Goal: Transaction & Acquisition: Subscribe to service/newsletter

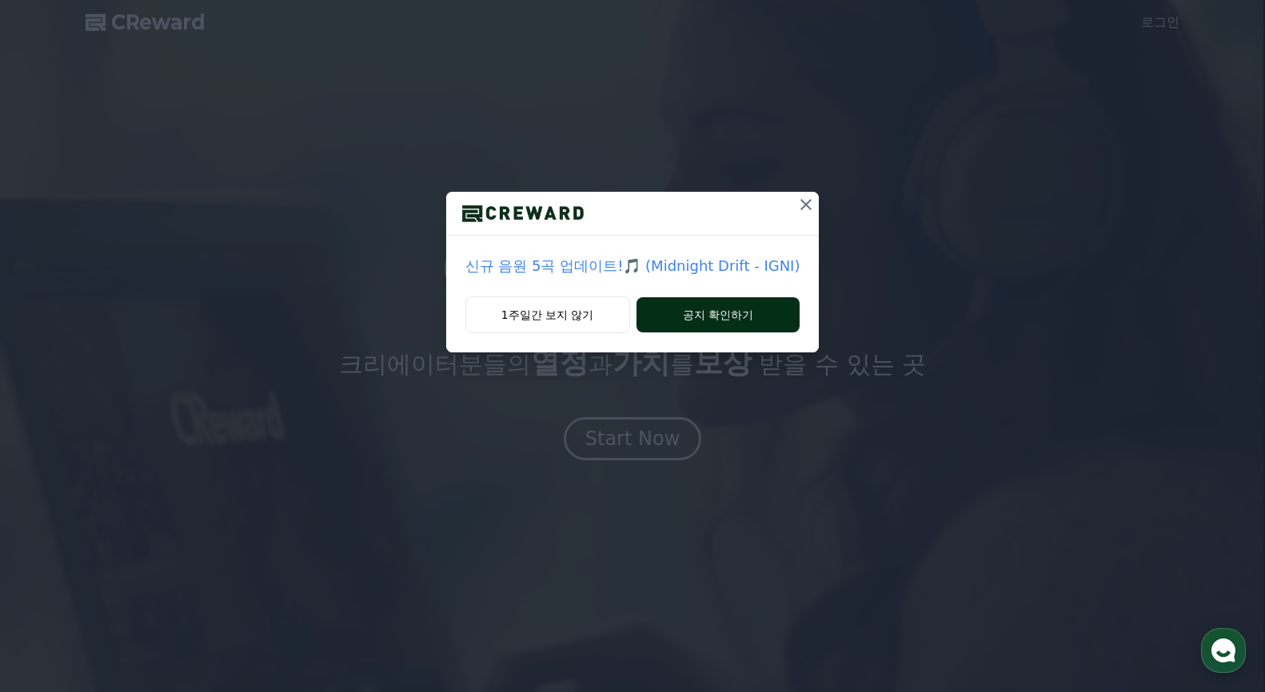
click at [721, 322] on button "공지 확인하기" at bounding box center [718, 314] width 164 height 35
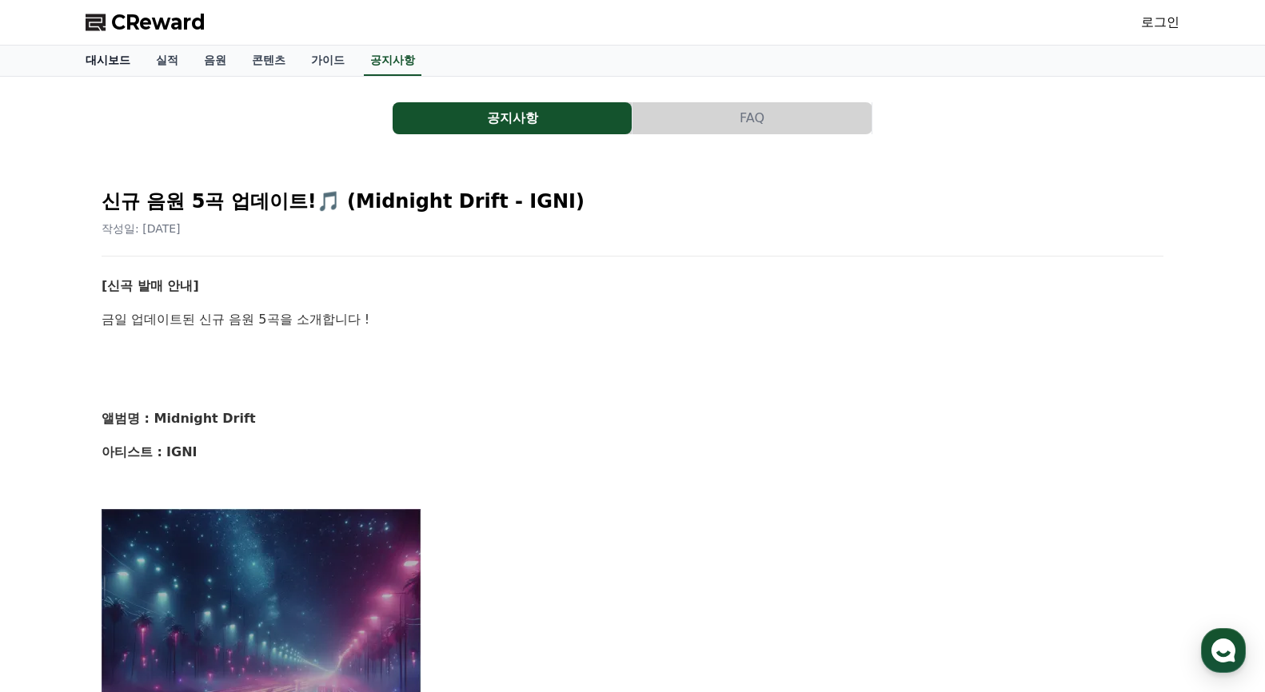
click at [100, 58] on link "대시보드" at bounding box center [108, 61] width 70 height 30
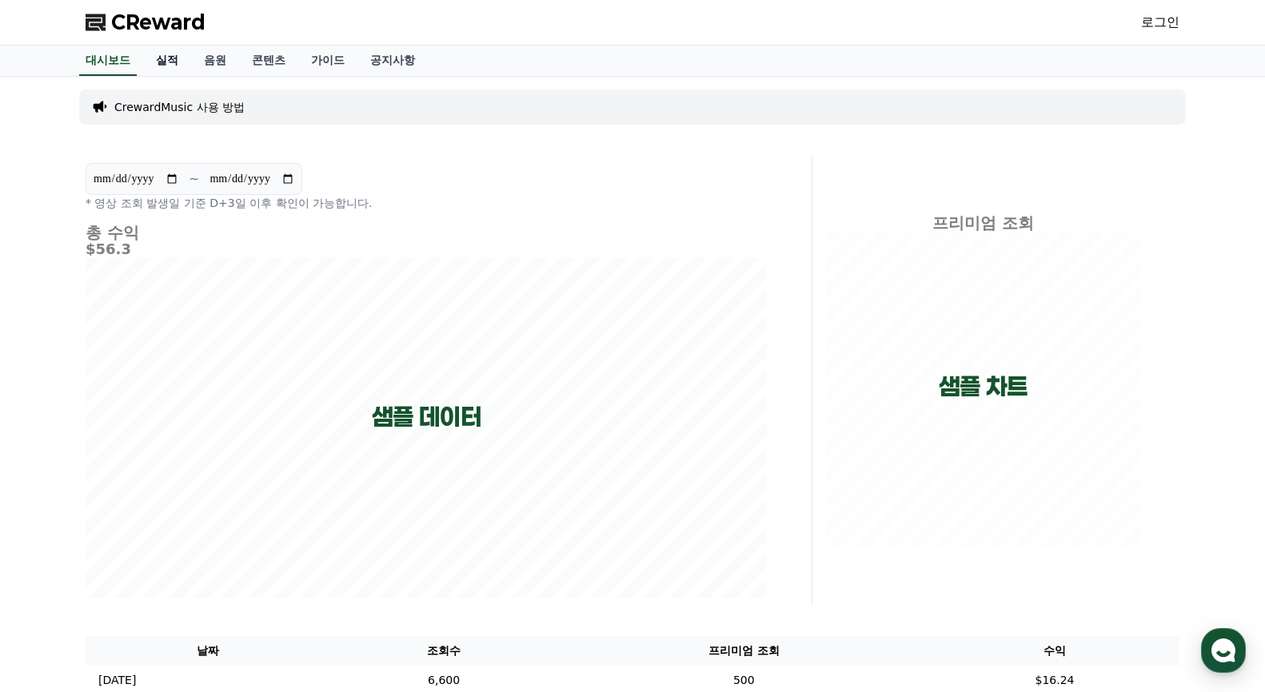
click at [170, 68] on link "실적" at bounding box center [167, 61] width 48 height 30
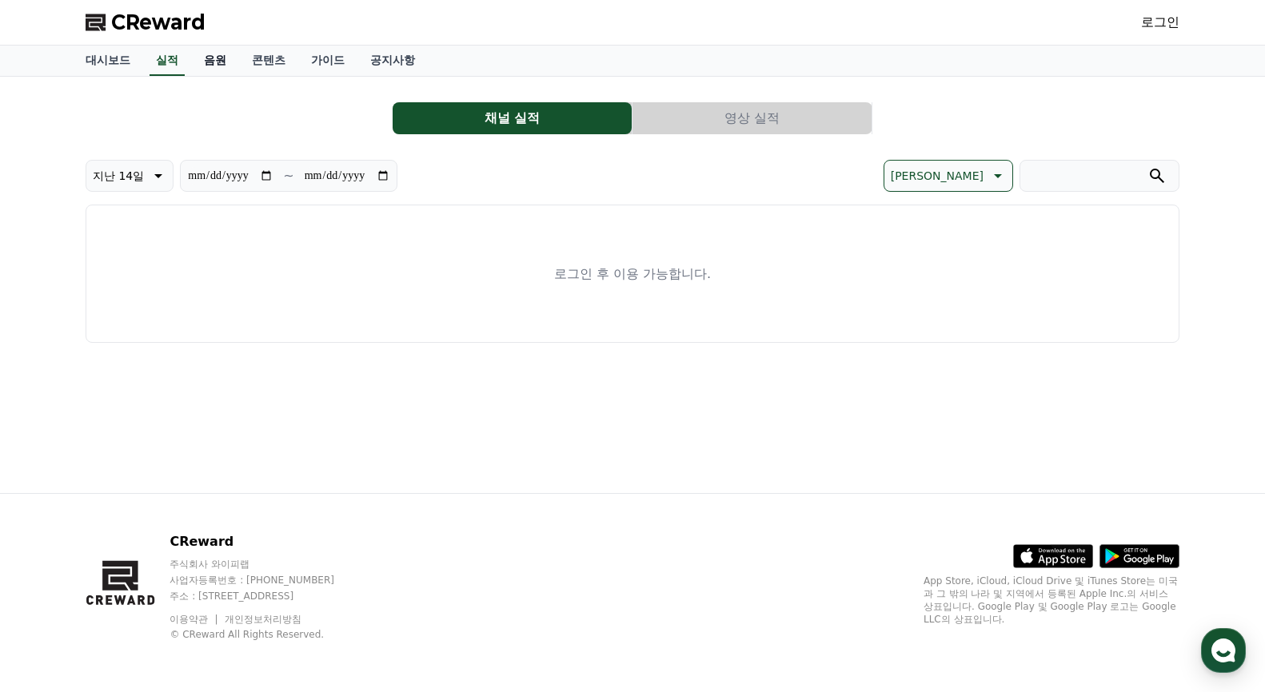
click at [195, 66] on link "음원" at bounding box center [215, 61] width 48 height 30
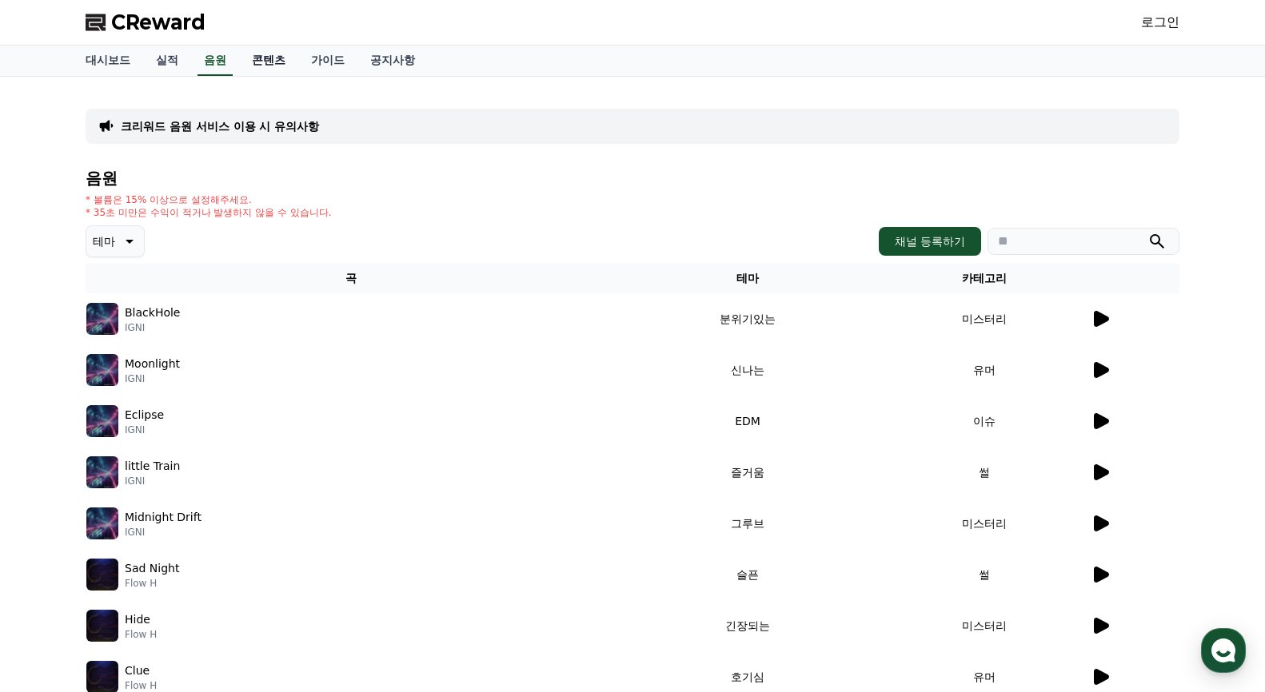
click at [281, 60] on link "콘텐츠" at bounding box center [268, 61] width 59 height 30
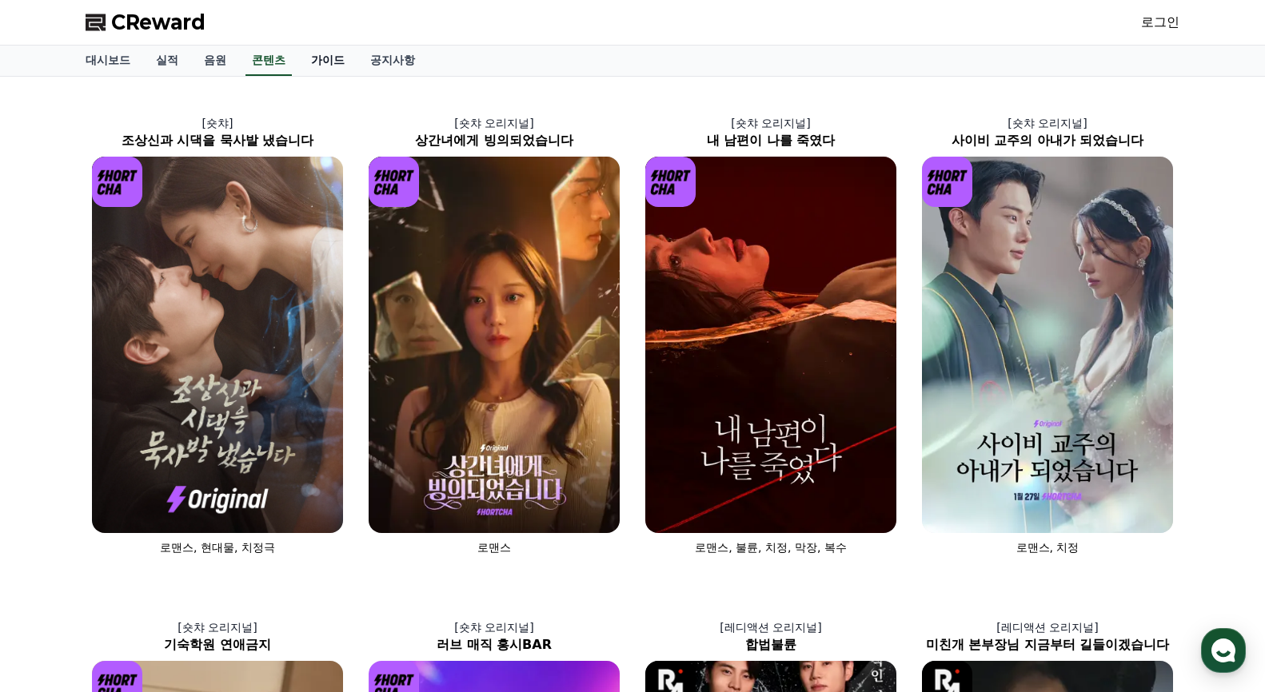
click at [322, 62] on link "가이드" at bounding box center [327, 61] width 59 height 30
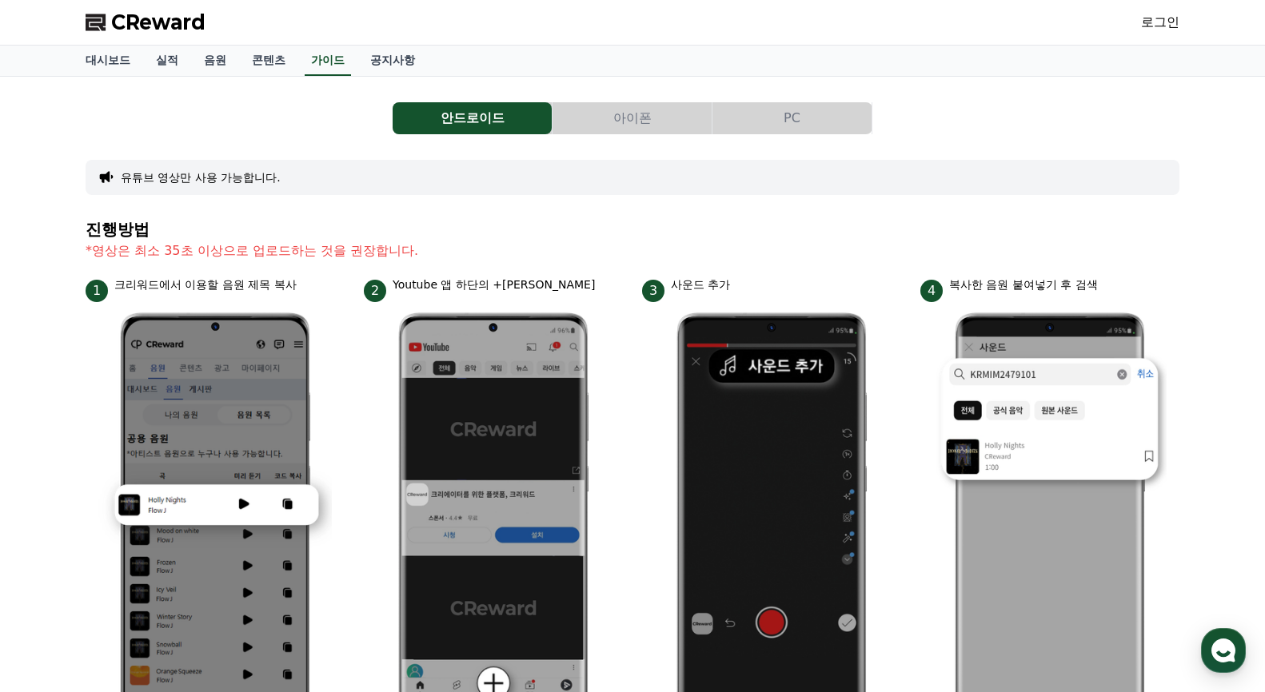
click at [620, 117] on button "아이폰" at bounding box center [631, 118] width 159 height 32
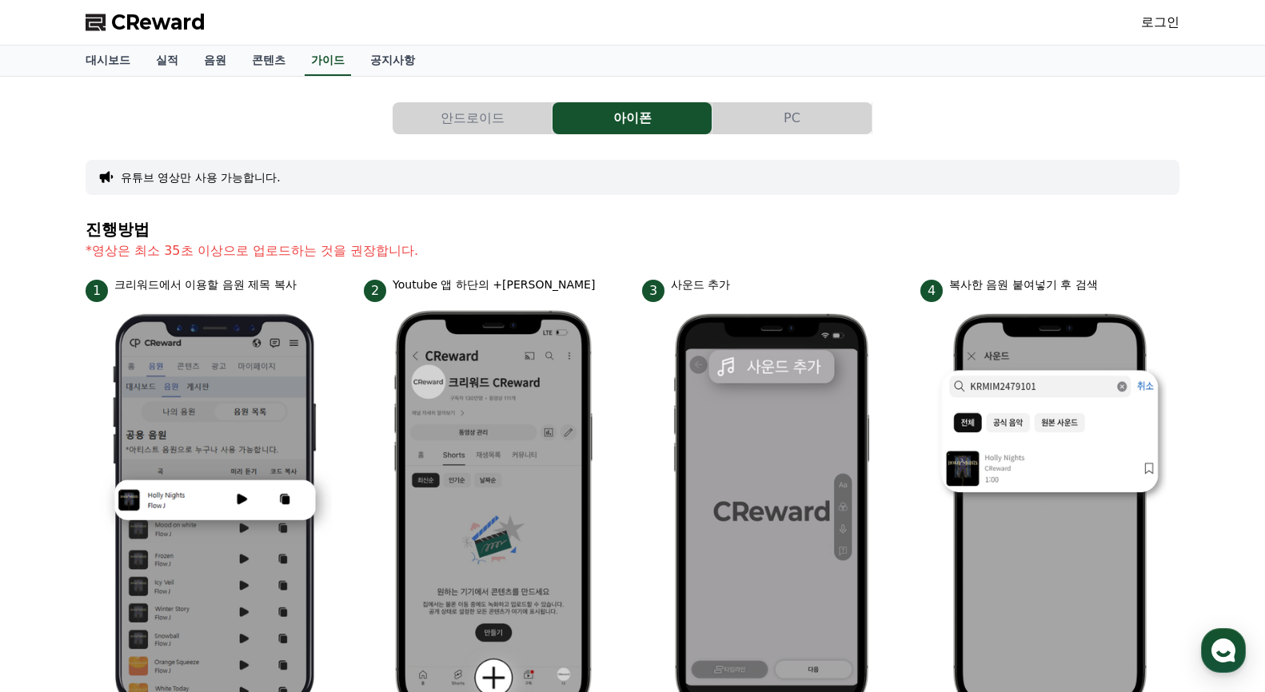
click at [1155, 24] on link "로그인" at bounding box center [1160, 22] width 38 height 19
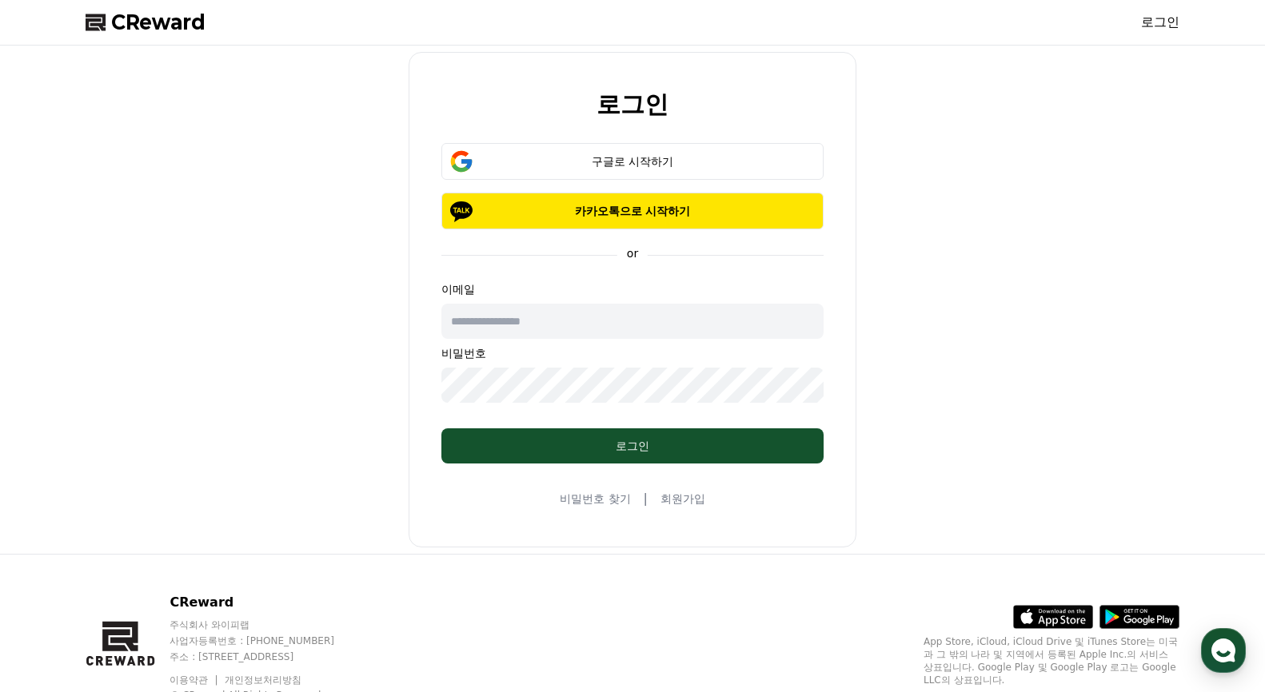
click at [536, 321] on input "text" at bounding box center [632, 321] width 382 height 35
click at [896, 512] on div "로그인 구글로 시작하기 카카오톡으로 시작하기 or 이메일 비밀번호 로그인 비밀번호 찾기 | 회원가입" at bounding box center [632, 300] width 1107 height 496
click at [682, 497] on link "회원가입" at bounding box center [682, 499] width 45 height 16
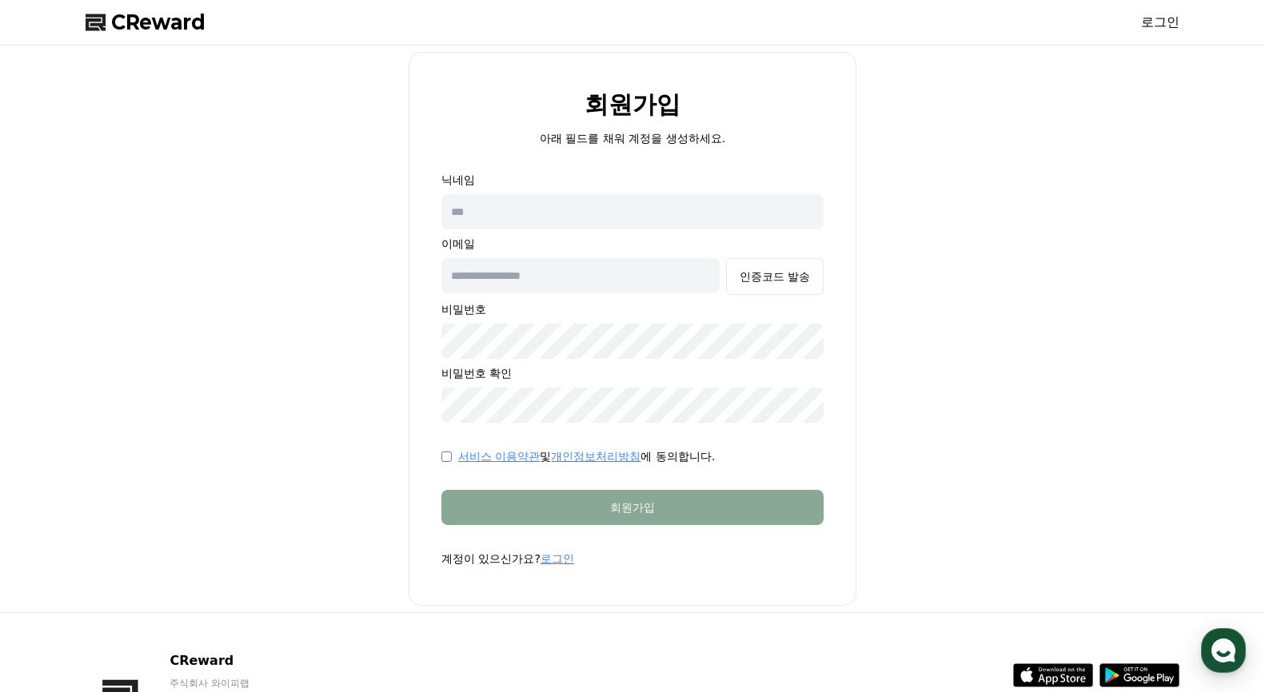
click at [478, 218] on input "text" at bounding box center [632, 211] width 382 height 35
type input "*********"
click at [505, 279] on input "text" at bounding box center [580, 275] width 278 height 35
type input "**********"
click at [790, 281] on div "인증코드 발송" at bounding box center [775, 277] width 70 height 16
